Goal: Obtain resource: Download file/media

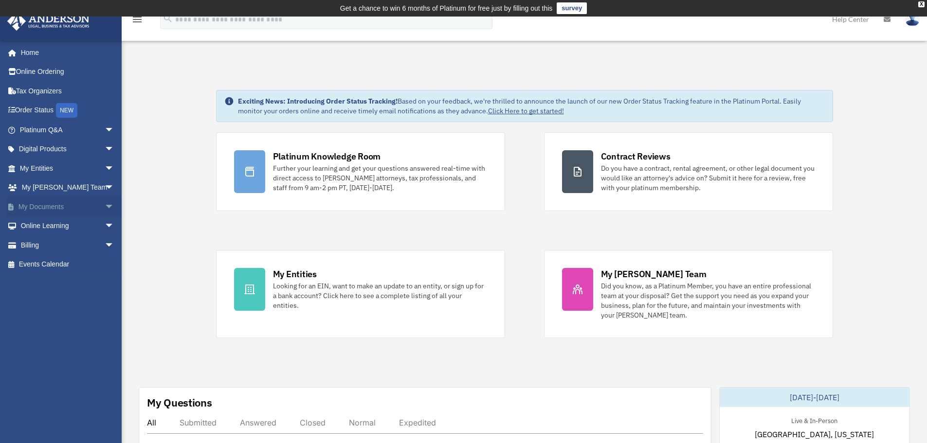
click at [105, 205] on span "arrow_drop_down" at bounding box center [114, 207] width 19 height 20
click at [40, 223] on link "Box" at bounding box center [71, 226] width 115 height 19
click at [105, 207] on span "arrow_drop_down" at bounding box center [114, 207] width 19 height 20
click at [44, 226] on link "Box" at bounding box center [71, 226] width 115 height 19
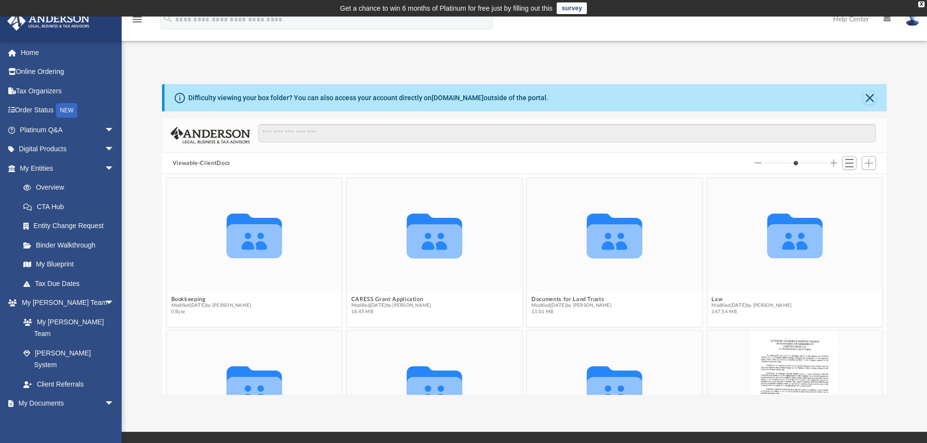
scroll to position [214, 717]
click at [414, 299] on button "CARESS Grant Application" at bounding box center [391, 299] width 80 height 6
click at [430, 249] on icon "grid" at bounding box center [434, 236] width 55 height 45
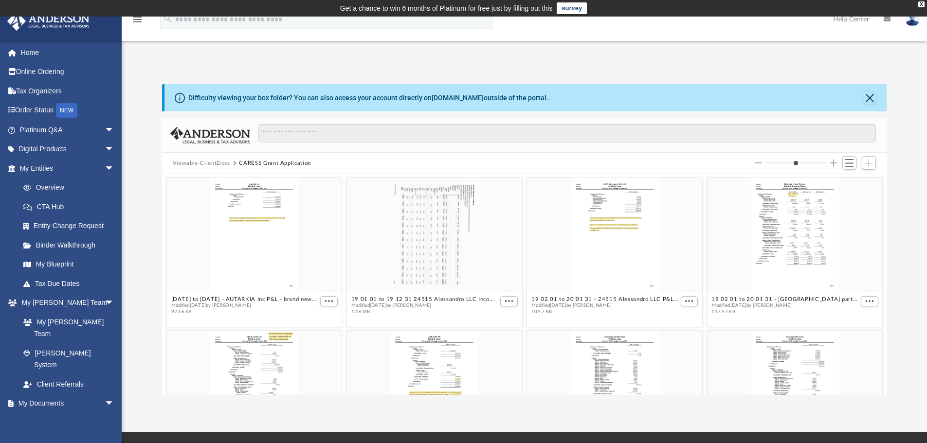
click at [428, 308] on span "Modified [DATE] by [PERSON_NAME]" at bounding box center [424, 306] width 147 height 6
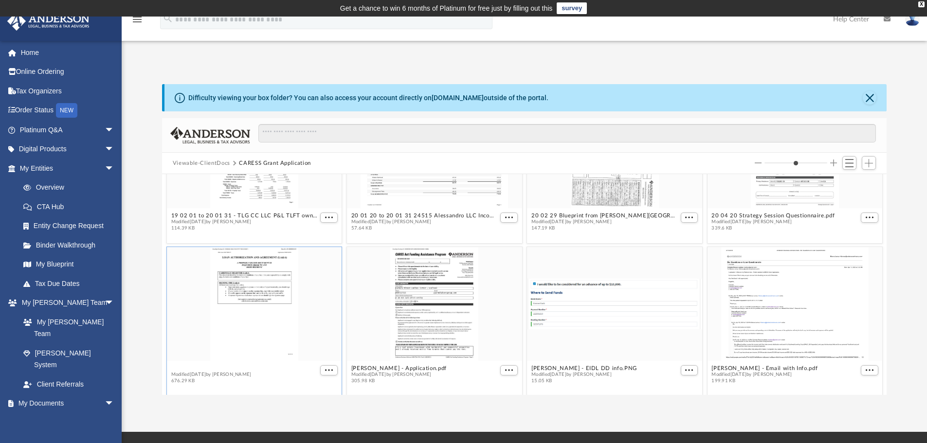
scroll to position [390, 0]
click at [270, 370] on button "Loan Agreement, Note and Related Documents_5205812.pdf" at bounding box center [244, 367] width 147 height 6
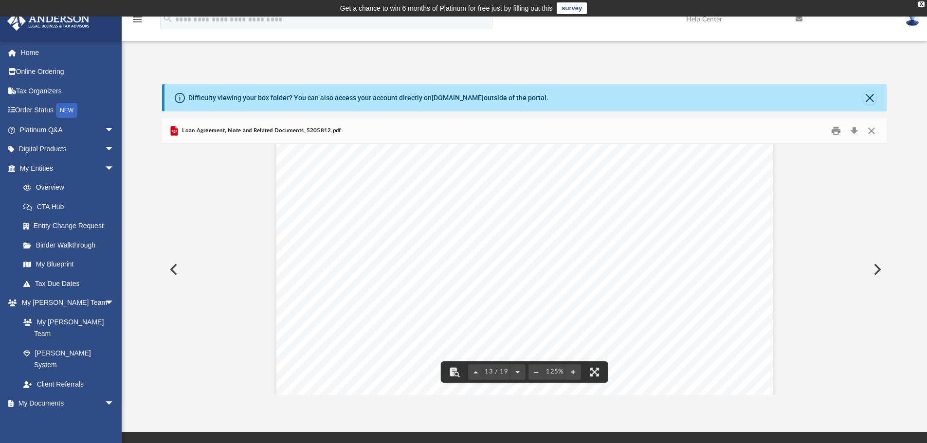
scroll to position [7883, 0]
click at [840, 130] on button "Print" at bounding box center [835, 131] width 19 height 15
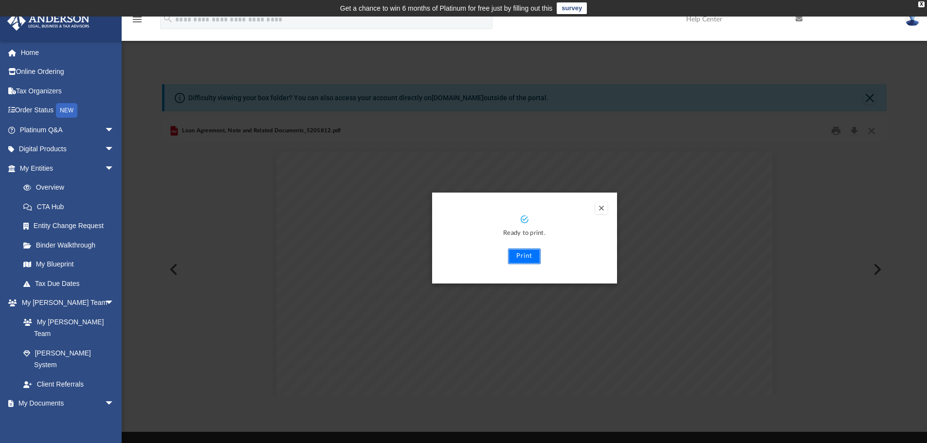
click at [517, 257] on button "Print" at bounding box center [524, 257] width 33 height 16
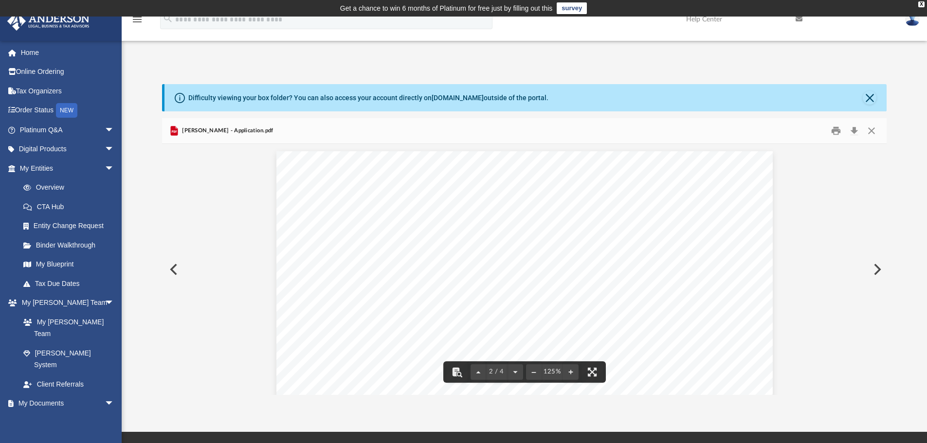
scroll to position [633, 0]
